Goal: Task Accomplishment & Management: Manage account settings

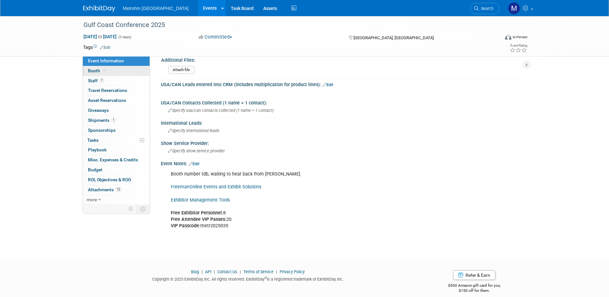
click at [109, 69] on link "Booth" at bounding box center [116, 71] width 67 height 10
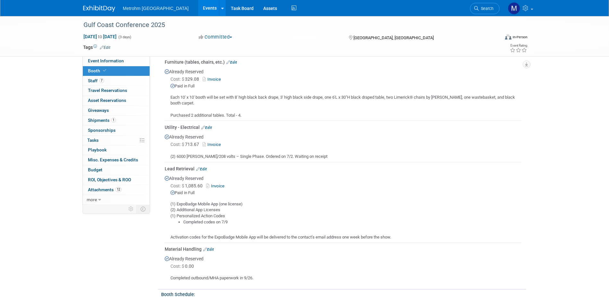
scroll to position [161, 0]
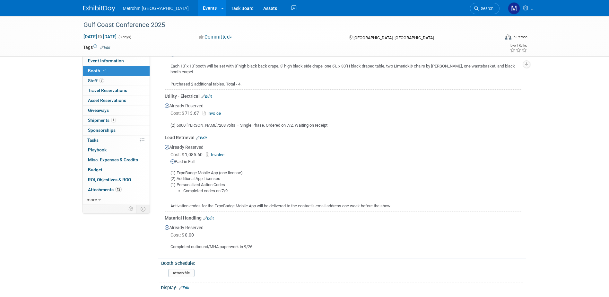
click at [205, 138] on link "Edit" at bounding box center [201, 138] width 11 height 4
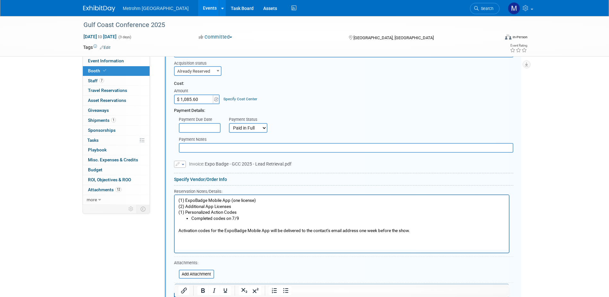
scroll to position [346, 0]
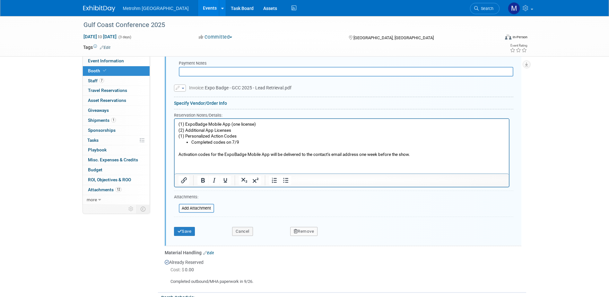
click at [411, 154] on p "Activation codes for the ExpoBadge Mobile App will be delivered to the contact’…" at bounding box center [341, 151] width 327 height 12
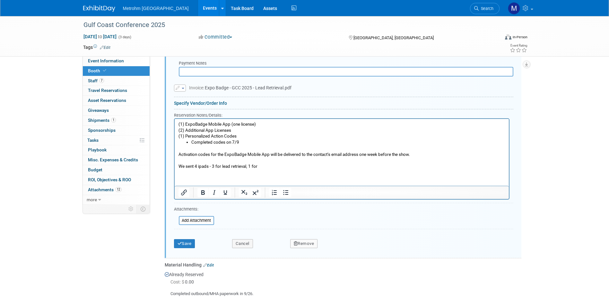
click at [220, 164] on p "We sent 4 ipads - 3 for lead retrieval, 1 for" at bounding box center [341, 166] width 327 height 6
drag, startPoint x: 258, startPoint y: 166, endPoint x: 221, endPoint y: 167, distance: 36.3
click at [221, 167] on p "We sent 4 ipads - 3 for booth lead retrieval, 1 for" at bounding box center [341, 166] width 327 height 6
click at [259, 164] on p "We sent 4 ipads - 3 for the booth, 1 for" at bounding box center [341, 166] width 327 height 6
drag, startPoint x: 376, startPoint y: 165, endPoint x: 372, endPoint y: 165, distance: 4.5
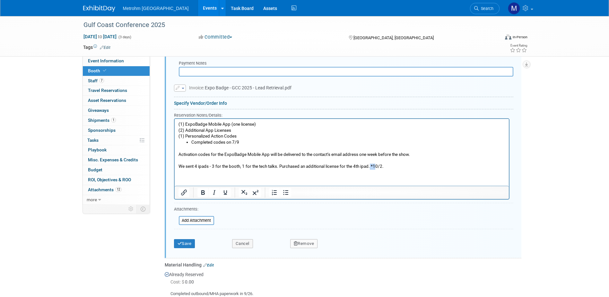
click at [372, 165] on p "We sent 4 ipads - 3 for the booth, 1 for the tech talks. Purchased an additiona…" at bounding box center [341, 166] width 327 height 6
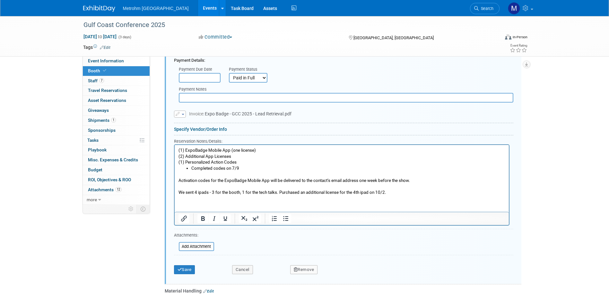
scroll to position [282, 0]
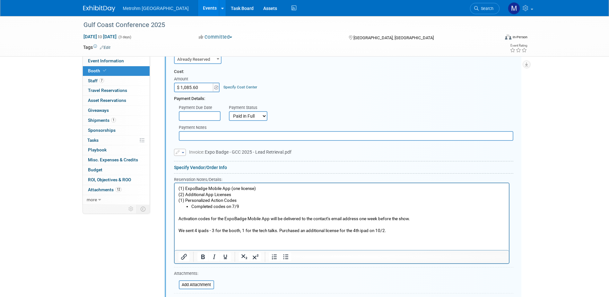
click at [180, 152] on icon "button" at bounding box center [178, 152] width 5 height 4
click at [193, 163] on link "Replace with a new file" at bounding box center [206, 161] width 64 height 9
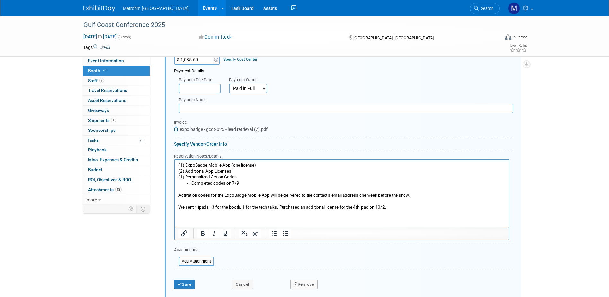
scroll to position [346, 0]
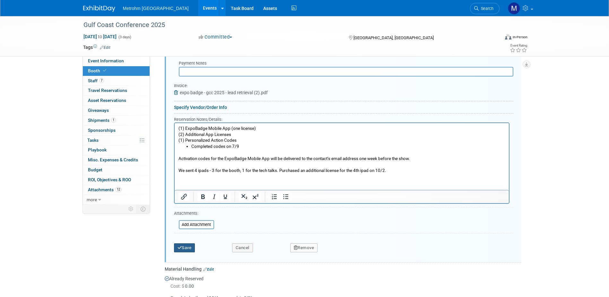
click at [183, 249] on button "Save" at bounding box center [184, 247] width 21 height 9
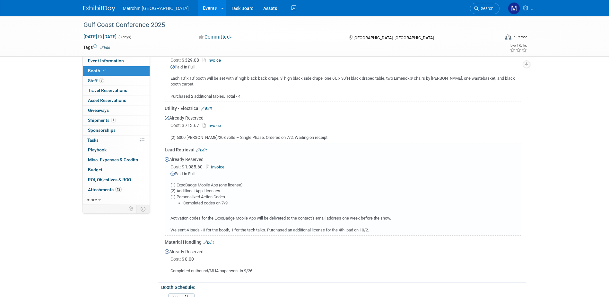
scroll to position [186, 0]
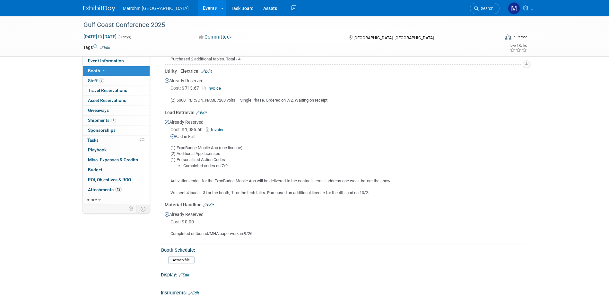
click at [217, 128] on link "Invoice" at bounding box center [216, 129] width 21 height 5
drag, startPoint x: 204, startPoint y: 113, endPoint x: 204, endPoint y: 135, distance: 21.8
click at [204, 113] on link "Edit" at bounding box center [201, 112] width 11 height 4
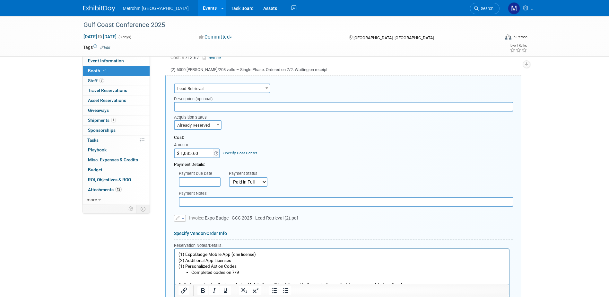
scroll to position [218, 0]
click at [187, 152] on input "$ 1,085.60" at bounding box center [194, 152] width 40 height 10
drag, startPoint x: 198, startPoint y: 150, endPoint x: 160, endPoint y: 152, distance: 38.3
click at [160, 152] on div "Furniture (tables, chairs, etc.) Edit Already Reserved Cost: $ 329.08 Invoice E…" at bounding box center [342, 191] width 368 height 453
type input "$ 1,383.28"
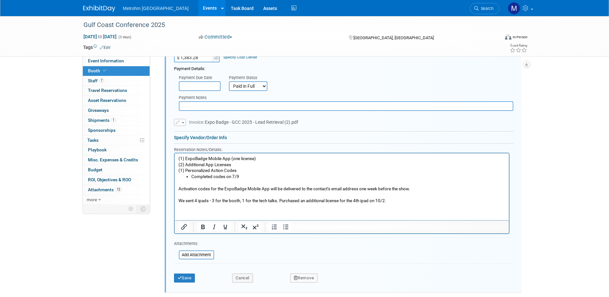
scroll to position [314, 0]
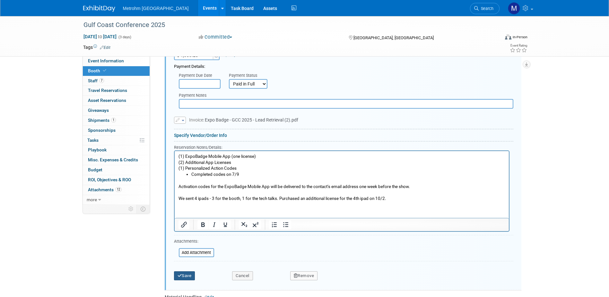
click at [190, 277] on button "Save" at bounding box center [184, 275] width 21 height 9
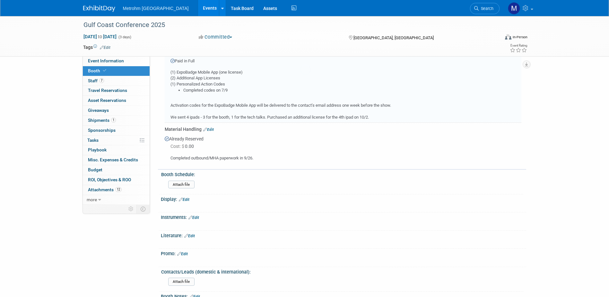
scroll to position [218, 0]
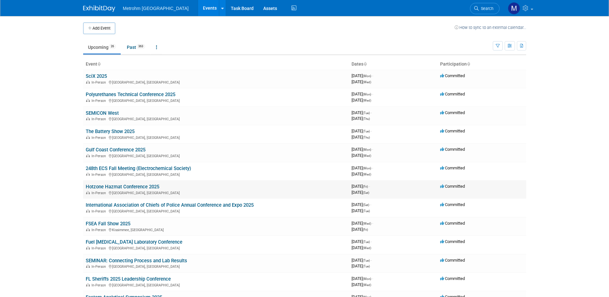
click at [111, 186] on link "Hotzone Hazmat Conference 2025" at bounding box center [123, 187] width 74 height 6
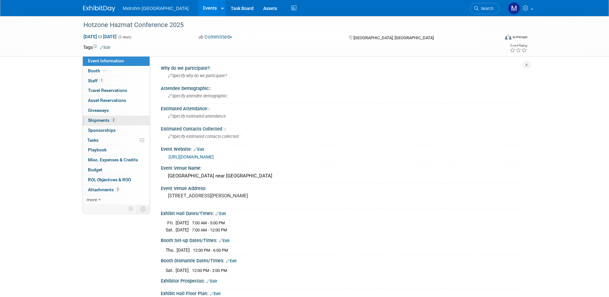
click at [102, 121] on span "Shipments 2" at bounding box center [102, 120] width 28 height 5
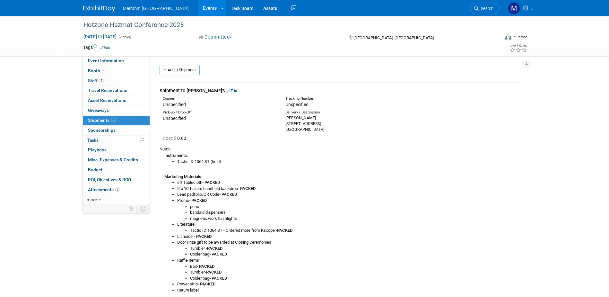
click at [227, 90] on link "Edit" at bounding box center [232, 90] width 11 height 5
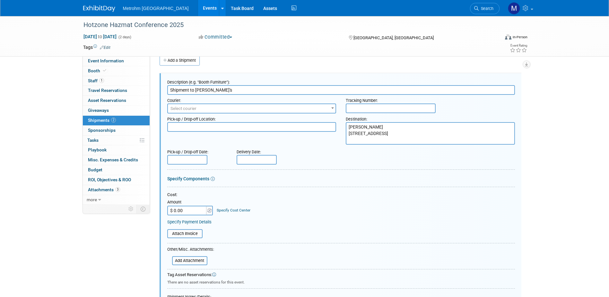
click at [402, 111] on input "text" at bounding box center [391, 108] width 90 height 10
paste input "1Z8R882Y0300022773"
type input "1Z8R882Y0300022773"
click at [214, 110] on span "Select courier" at bounding box center [252, 108] width 168 height 9
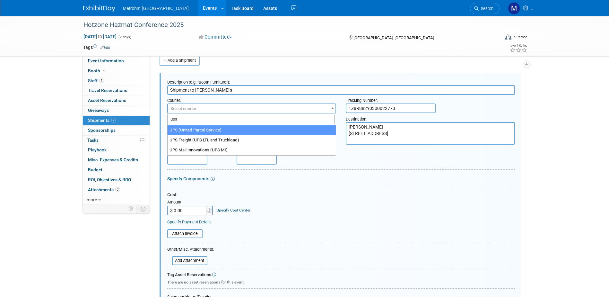
type input "ups"
select select "508"
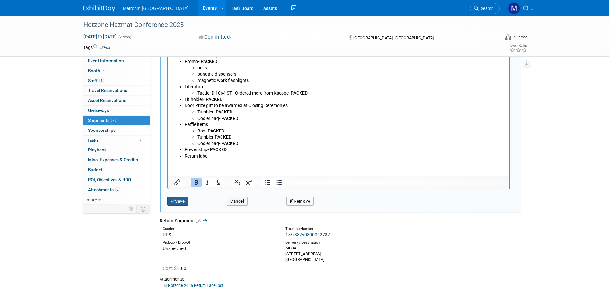
click at [180, 199] on button "Save" at bounding box center [177, 201] width 21 height 9
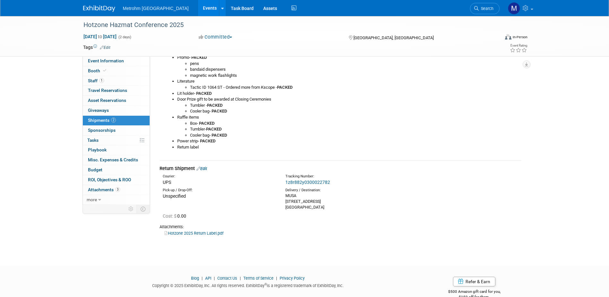
scroll to position [157, 0]
